Goal: Information Seeking & Learning: Find specific fact

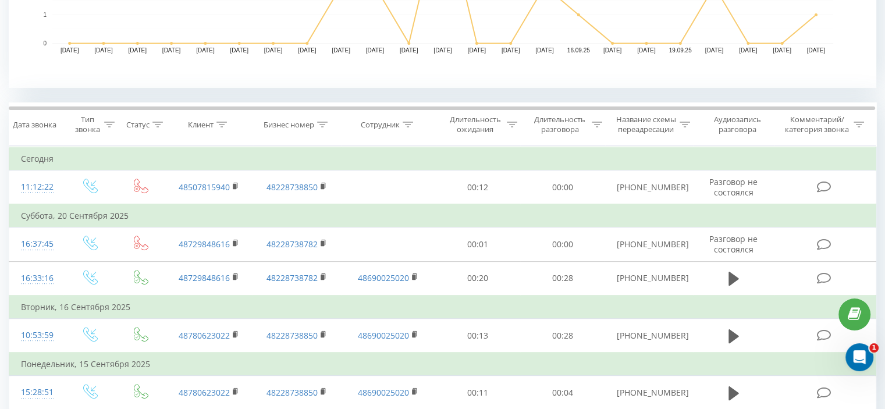
scroll to position [407, 0]
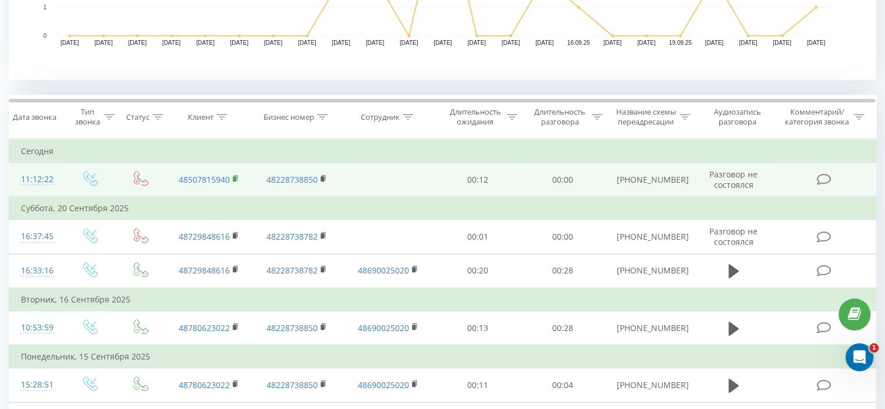
click at [233, 176] on rect at bounding box center [234, 178] width 3 height 5
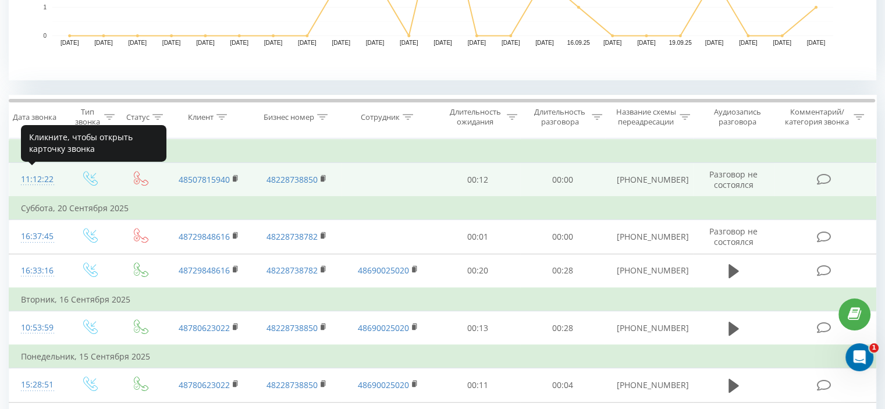
click at [43, 178] on div "11:12:22" at bounding box center [36, 179] width 31 height 23
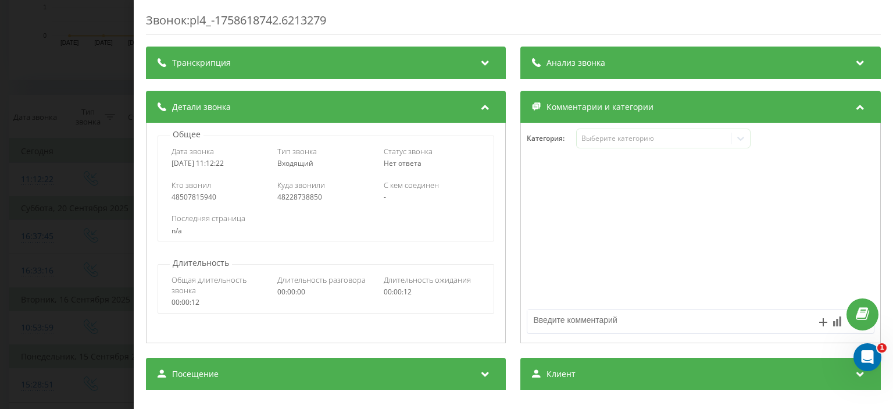
drag, startPoint x: 172, startPoint y: 163, endPoint x: 241, endPoint y: 167, distance: 68.7
click at [241, 167] on div "[DATE] 11:12:22" at bounding box center [220, 163] width 97 height 8
copy div "[DATE] 11:12:22"
